Goal: Check status: Check status

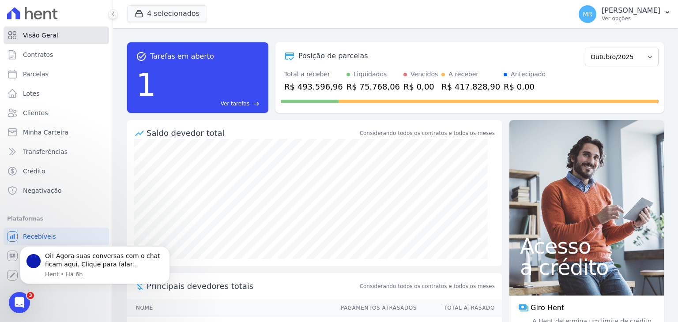
click at [38, 38] on span "Visão Geral" at bounding box center [40, 35] width 35 height 9
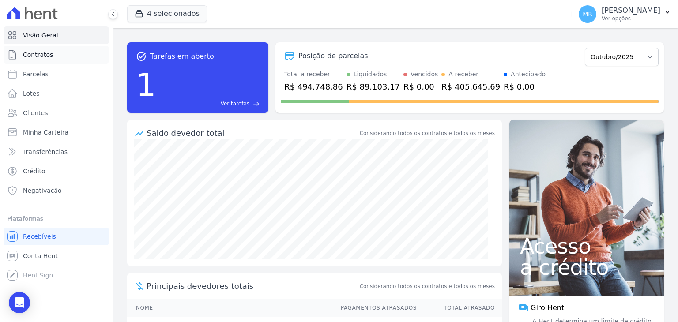
click at [43, 59] on span "Contratos" at bounding box center [38, 54] width 30 height 9
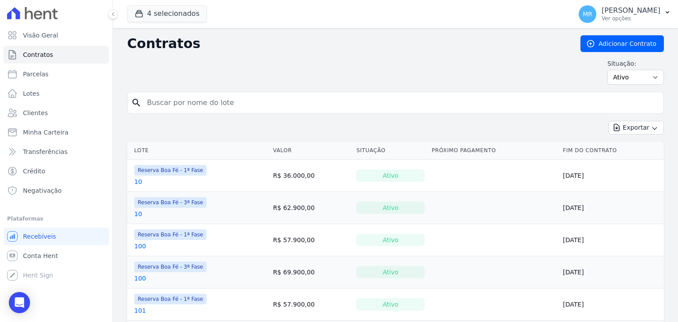
click at [292, 108] on input "search" at bounding box center [401, 103] width 518 height 18
type input "150"
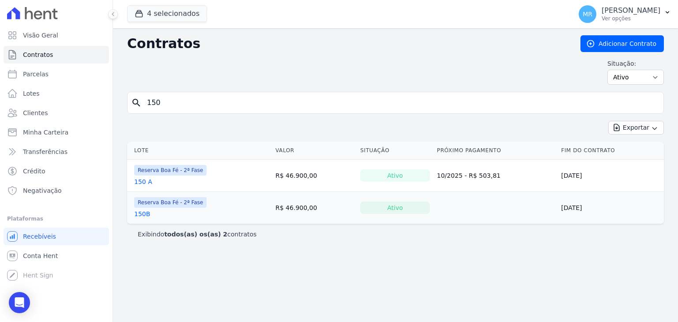
click at [143, 179] on link "150 A" at bounding box center [143, 181] width 18 height 9
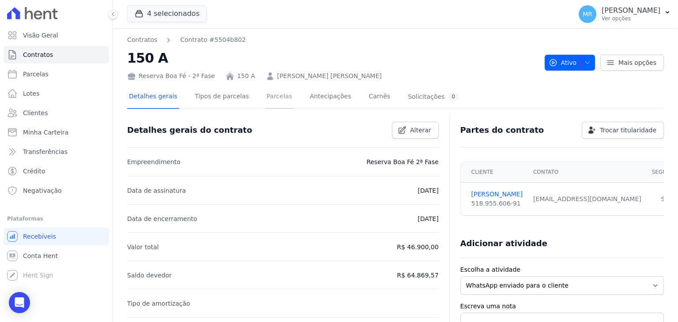
click at [265, 99] on link "Parcelas" at bounding box center [279, 97] width 29 height 23
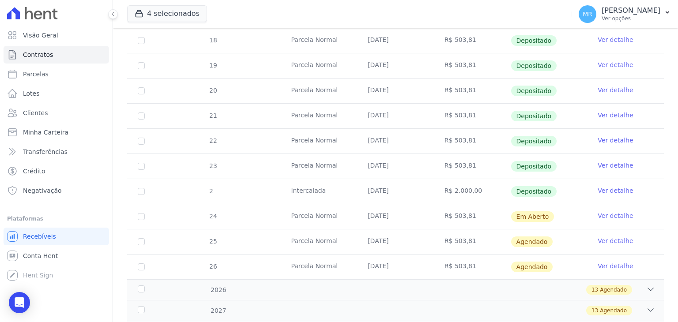
scroll to position [262, 0]
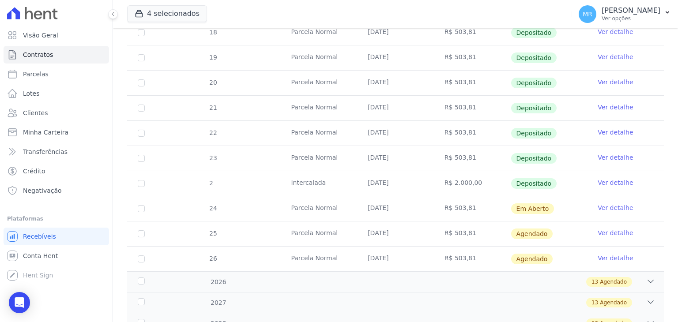
click at [620, 205] on link "Ver detalhe" at bounding box center [615, 207] width 35 height 9
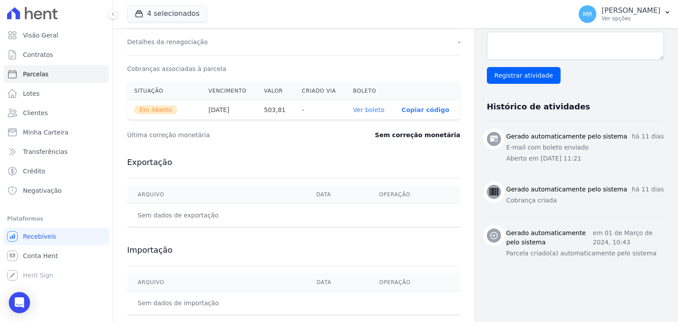
scroll to position [266, 0]
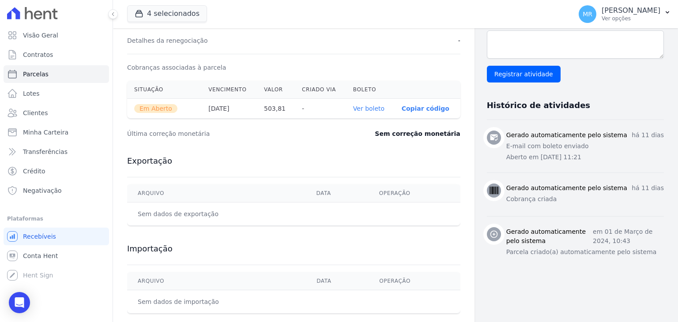
click at [358, 109] on link "Ver boleto" at bounding box center [368, 108] width 31 height 7
click at [73, 41] on link "Visão Geral" at bounding box center [56, 35] width 105 height 18
